Goal: Information Seeking & Learning: Learn about a topic

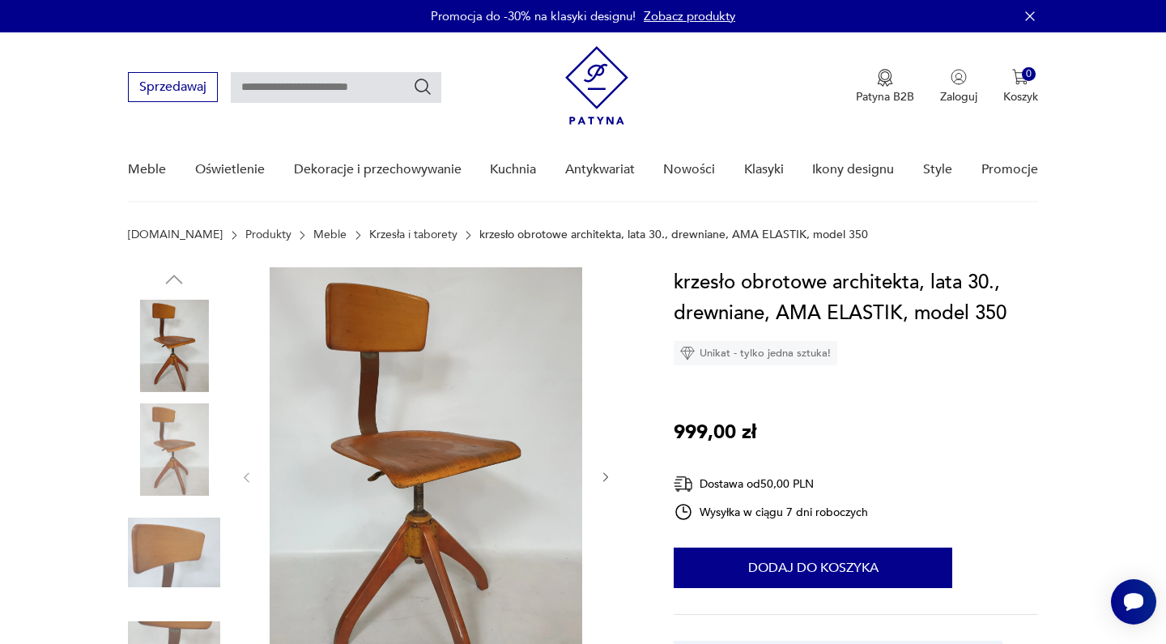
click at [129, 0] on div "Promocja do -30% na klasyki designu! Zobacz produkty" at bounding box center [583, 16] width 1166 height 32
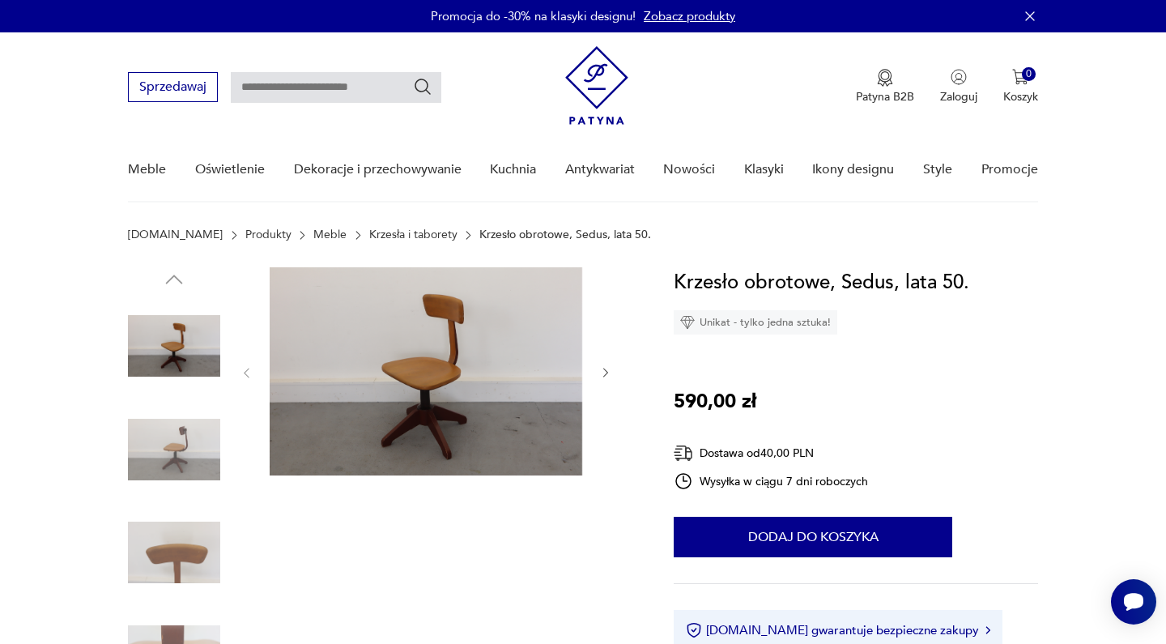
click at [182, 441] on img at bounding box center [174, 449] width 92 height 92
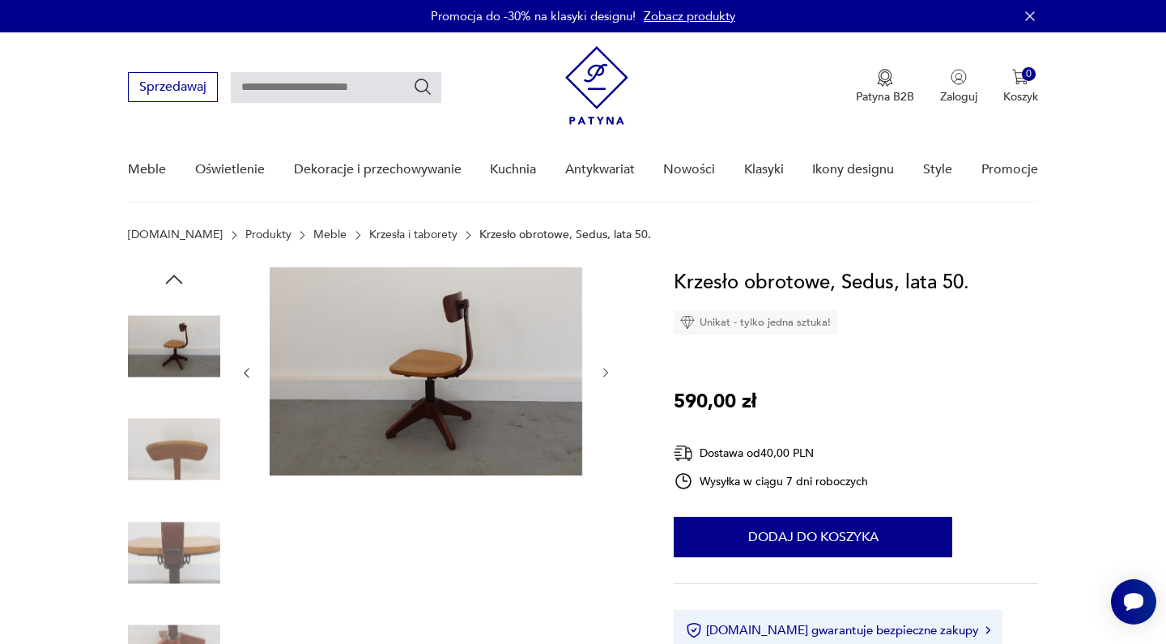
click at [427, 337] on img at bounding box center [426, 371] width 313 height 208
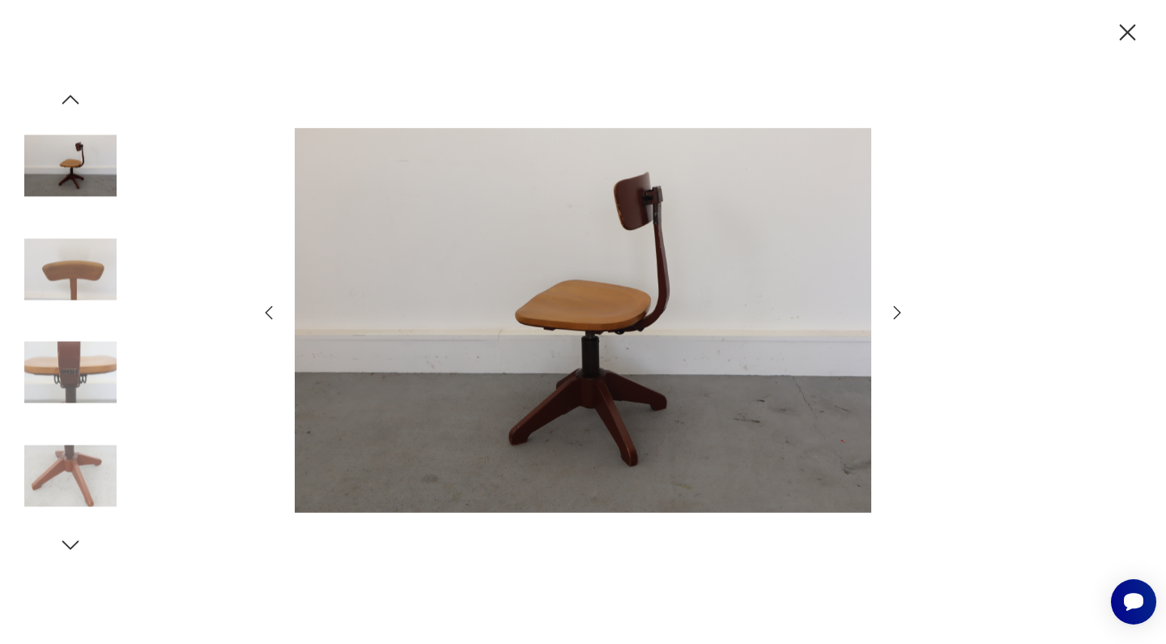
click at [896, 313] on icon "button" at bounding box center [897, 312] width 19 height 19
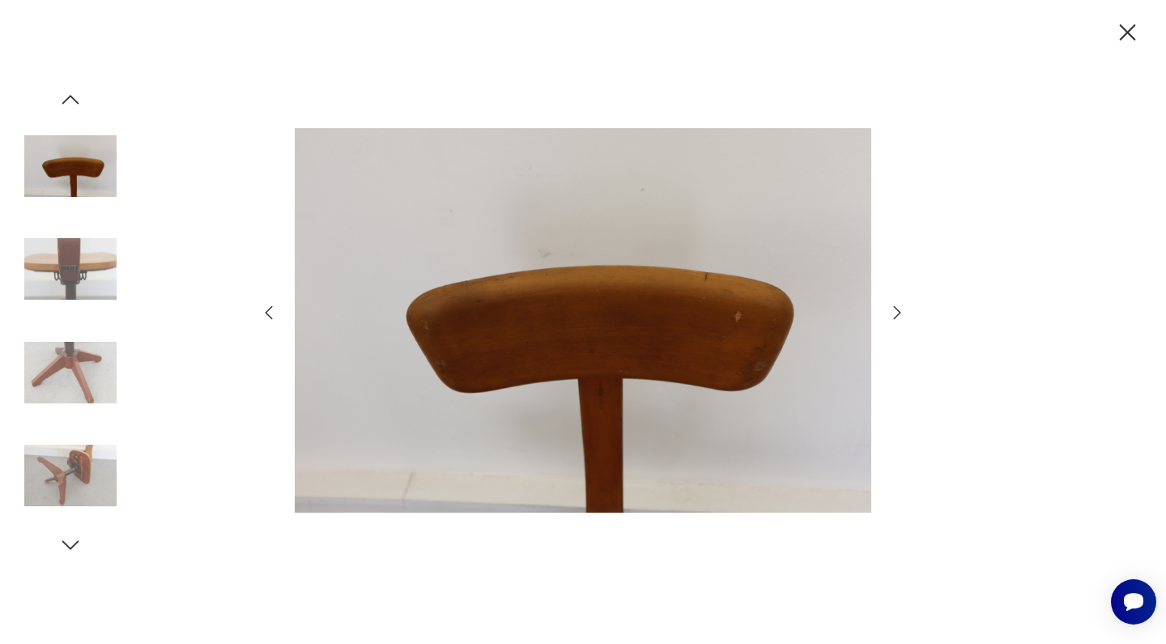
click at [896, 313] on icon "button" at bounding box center [897, 312] width 19 height 19
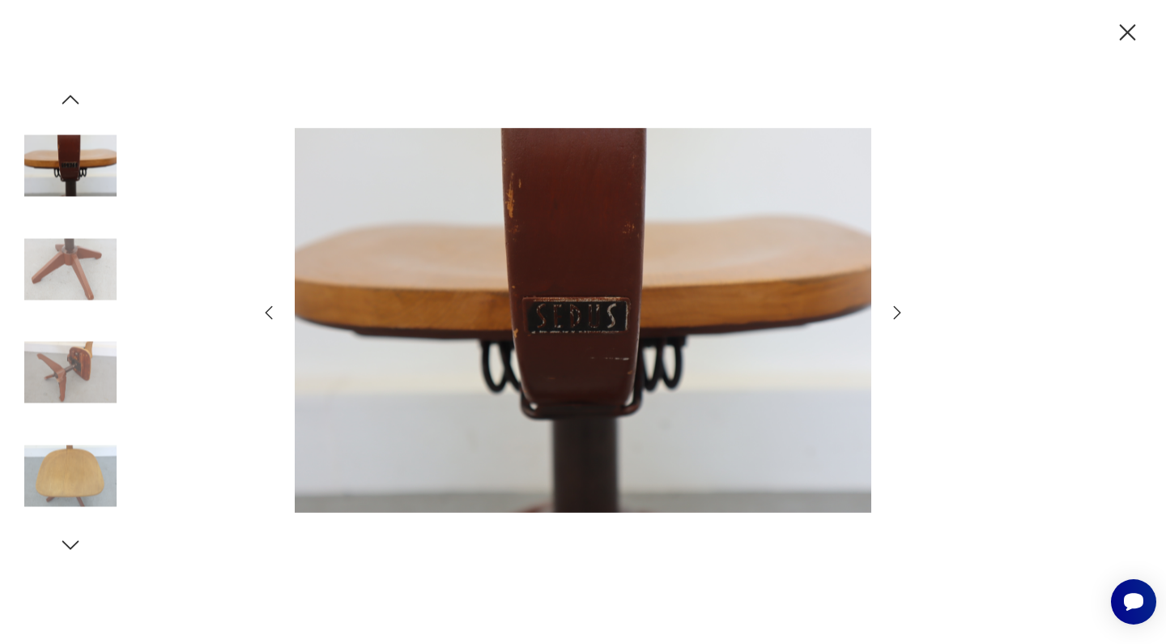
click at [896, 313] on icon "button" at bounding box center [897, 312] width 19 height 19
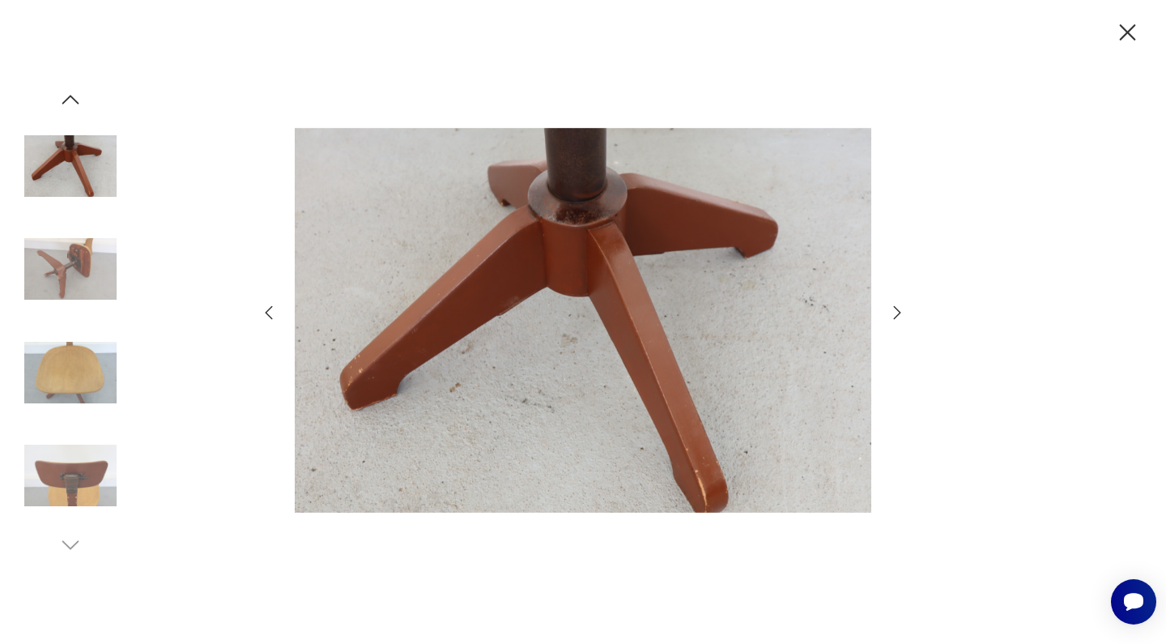
click at [896, 313] on icon "button" at bounding box center [897, 312] width 19 height 19
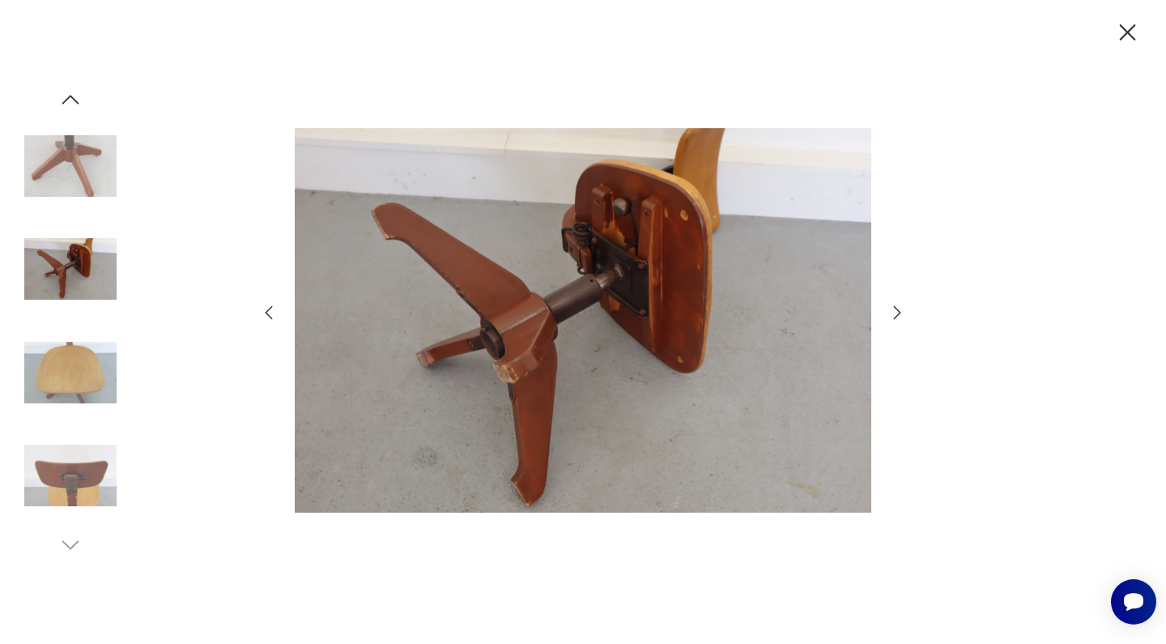
click at [896, 313] on icon "button" at bounding box center [897, 312] width 19 height 19
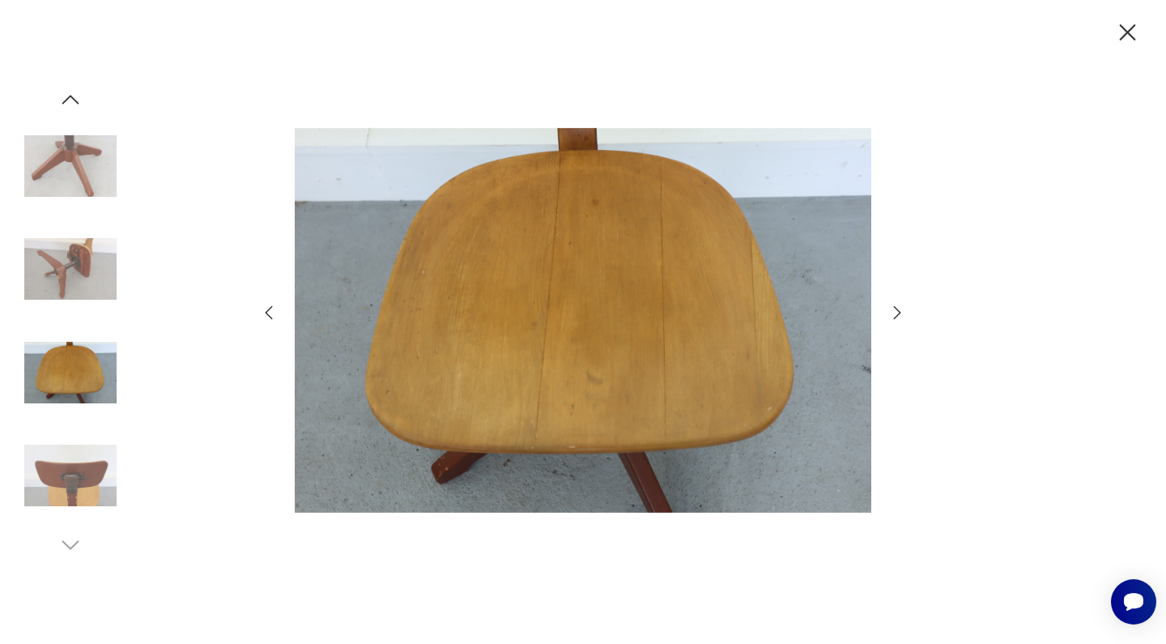
click at [1139, 38] on icon "button" at bounding box center [1127, 33] width 28 height 28
